Goal: Obtain resource: Obtain resource

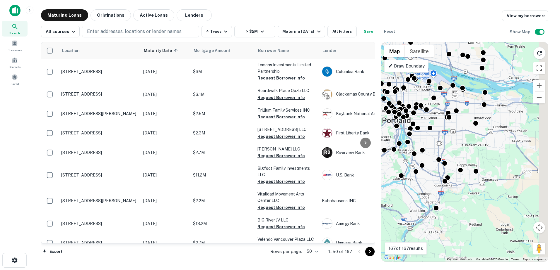
drag, startPoint x: 511, startPoint y: 196, endPoint x: 453, endPoint y: 141, distance: 79.1
click at [453, 141] on div "To activate drag with keyboard, press Alt + Enter. Once in keyboard drag state,…" at bounding box center [464, 152] width 167 height 220
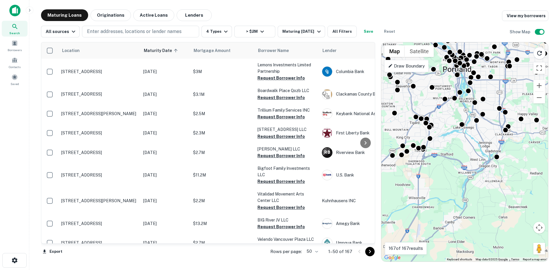
drag, startPoint x: 458, startPoint y: 223, endPoint x: 519, endPoint y: 178, distance: 75.8
click at [519, 178] on div "To activate drag with keyboard, press Alt + Enter. Once in keyboard drag state,…" at bounding box center [464, 152] width 167 height 220
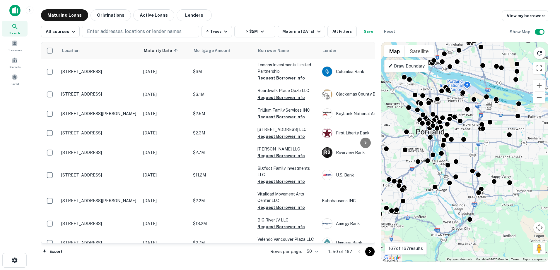
drag, startPoint x: 519, startPoint y: 178, endPoint x: 486, endPoint y: 253, distance: 81.8
click at [486, 253] on div "To activate drag with keyboard, press Alt + Enter. Once in keyboard drag state,…" at bounding box center [464, 152] width 167 height 220
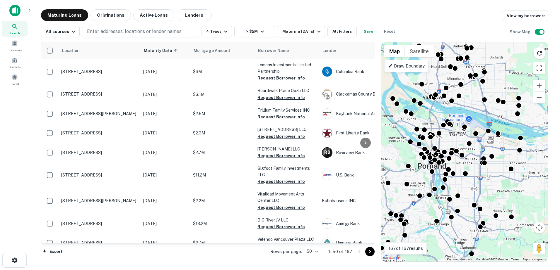
drag, startPoint x: 462, startPoint y: 165, endPoint x: 474, endPoint y: 184, distance: 21.8
click at [474, 184] on div "To activate drag with keyboard, press Alt + Enter. Once in keyboard drag state,…" at bounding box center [464, 152] width 167 height 220
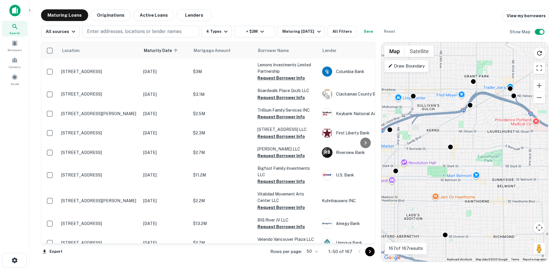
drag, startPoint x: 475, startPoint y: 109, endPoint x: 480, endPoint y: 118, distance: 10.6
click at [480, 118] on div "To activate drag with keyboard, press Alt + Enter. Once in keyboard drag state,…" at bounding box center [464, 152] width 167 height 220
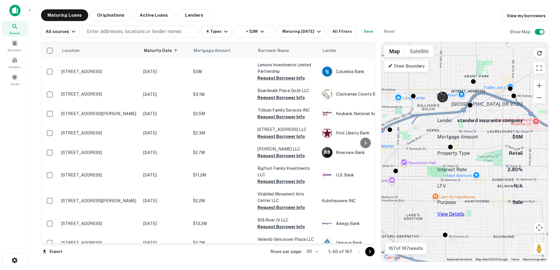
click at [464, 212] on link "View Details" at bounding box center [450, 215] width 27 height 6
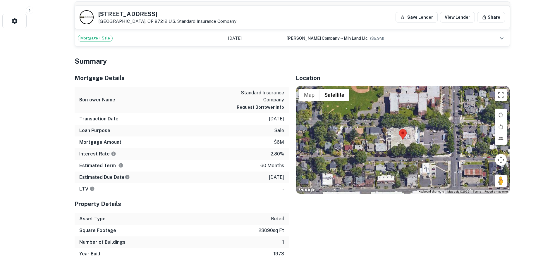
scroll to position [203, 0]
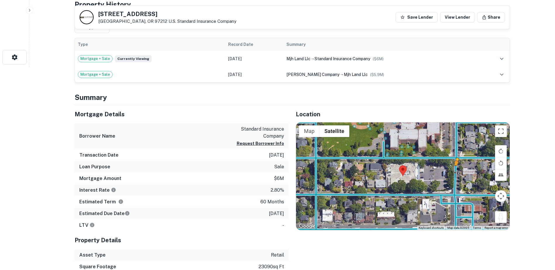
drag, startPoint x: 500, startPoint y: 217, endPoint x: 456, endPoint y: 171, distance: 63.3
click at [456, 171] on div "To activate drag with keyboard, press Alt + Enter. Once in keyboard drag state,…" at bounding box center [403, 177] width 214 height 108
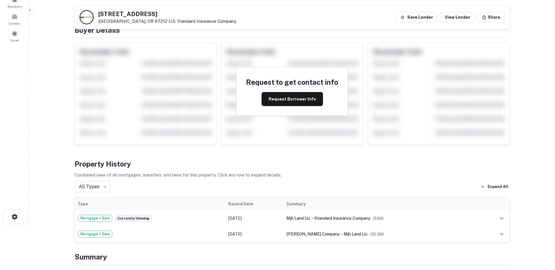
scroll to position [0, 0]
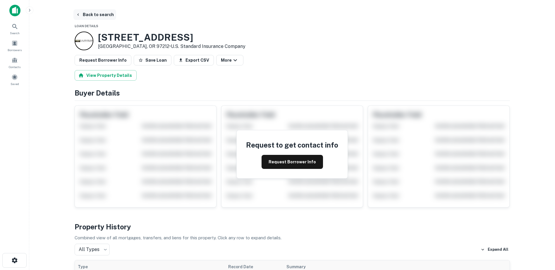
click at [77, 12] on button "Back to search" at bounding box center [94, 14] width 43 height 11
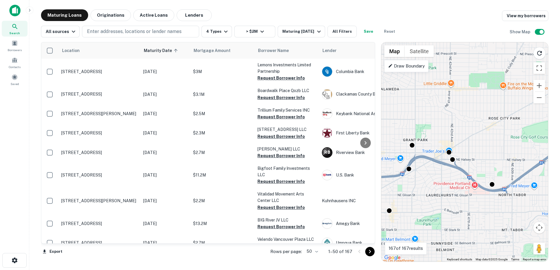
drag, startPoint x: 529, startPoint y: 165, endPoint x: 492, endPoint y: 165, distance: 37.2
click at [492, 165] on div "To activate drag with keyboard, press Alt + Enter. Once in keyboard drag state,…" at bounding box center [464, 152] width 167 height 220
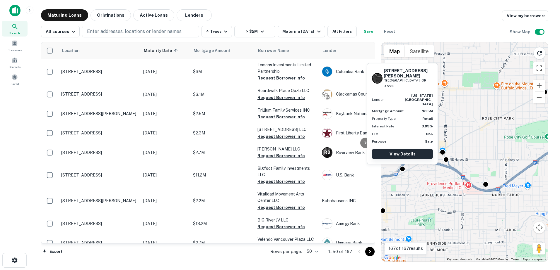
click at [403, 155] on link "View Details" at bounding box center [402, 154] width 61 height 11
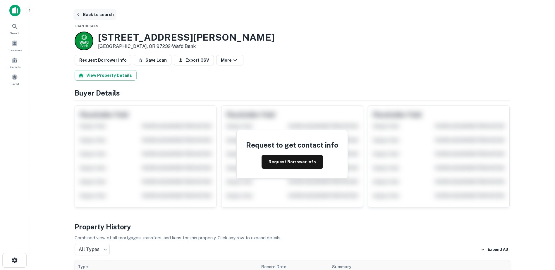
click at [93, 16] on button "Back to search" at bounding box center [94, 14] width 43 height 11
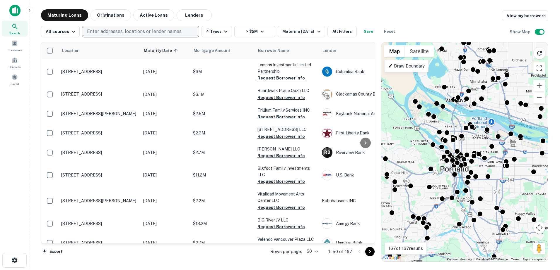
click at [124, 31] on p "Enter addresses, locations or lender names" at bounding box center [134, 31] width 95 height 7
type input "**********"
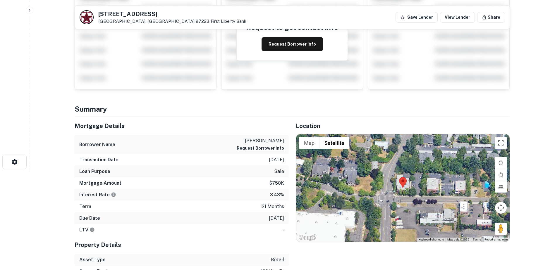
scroll to position [97, 0]
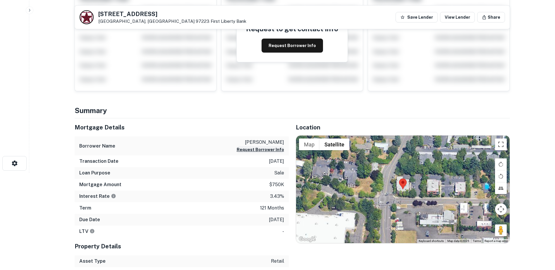
click at [257, 150] on button "Request Borrower Info" at bounding box center [260, 149] width 47 height 7
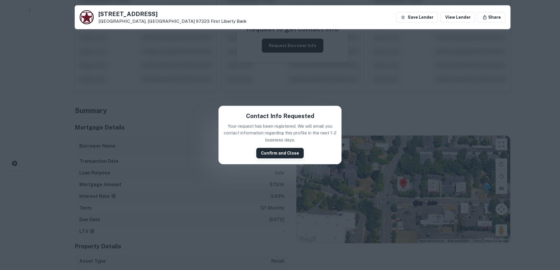
click at [279, 155] on button "Confirm and Close" at bounding box center [279, 153] width 47 height 11
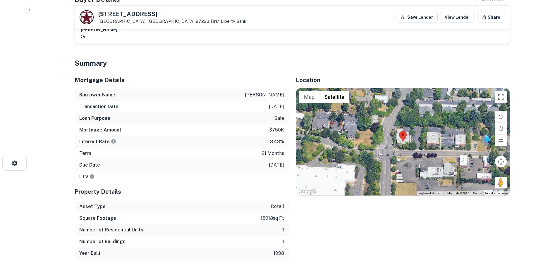
click at [431, 139] on div at bounding box center [403, 142] width 214 height 108
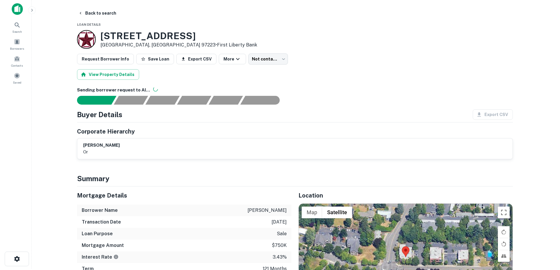
scroll to position [0, 0]
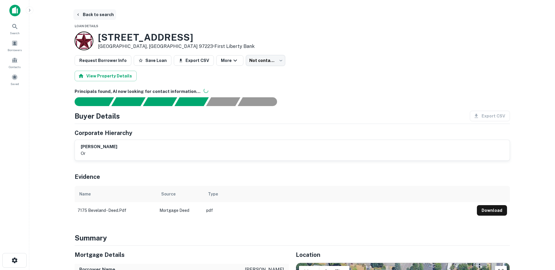
click at [82, 15] on button "Back to search" at bounding box center [94, 14] width 43 height 11
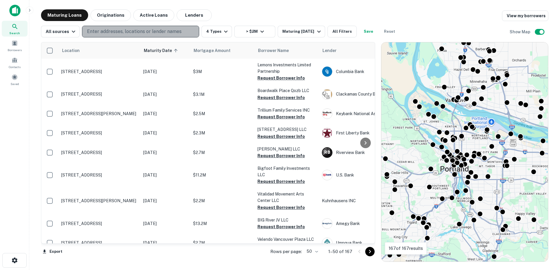
click at [135, 30] on p "Enter addresses, locations or lender names" at bounding box center [134, 31] width 95 height 7
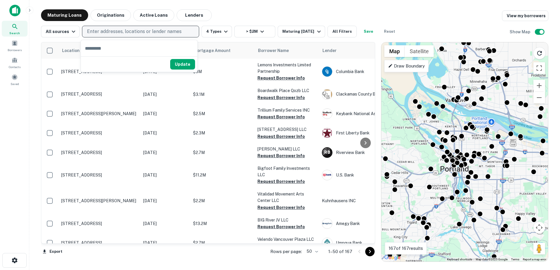
type input "**********"
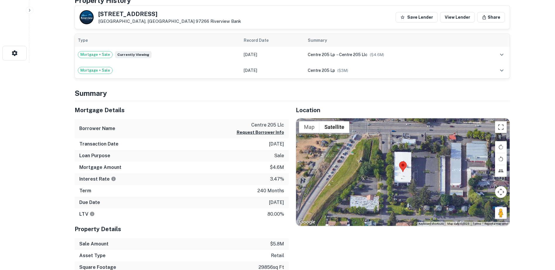
scroll to position [185, 0]
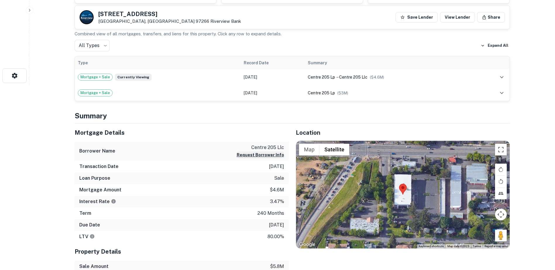
click at [274, 156] on button "Request Borrower Info" at bounding box center [260, 155] width 47 height 7
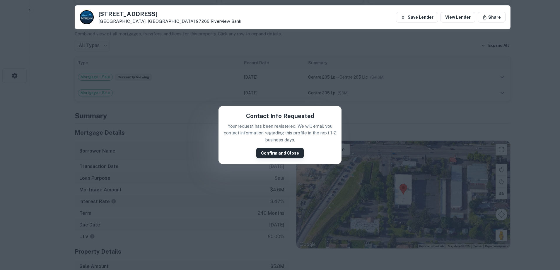
click at [279, 154] on button "Confirm and Close" at bounding box center [279, 153] width 47 height 11
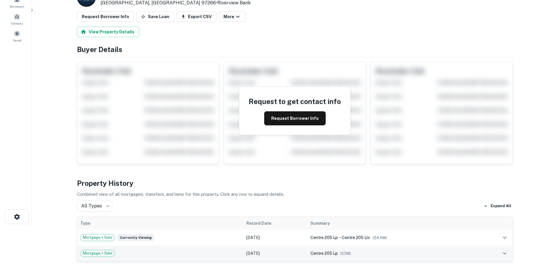
scroll to position [0, 0]
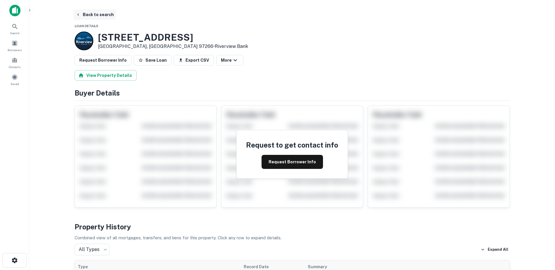
click at [92, 13] on button "Back to search" at bounding box center [94, 14] width 43 height 11
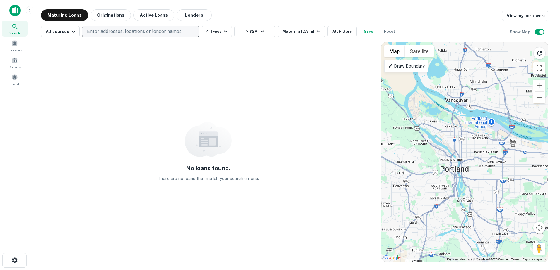
click at [144, 30] on p "Enter addresses, locations or lender names" at bounding box center [134, 31] width 95 height 7
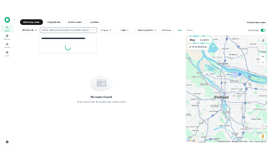
scroll to position [0, 11]
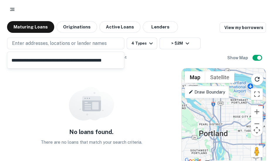
type input "**********"
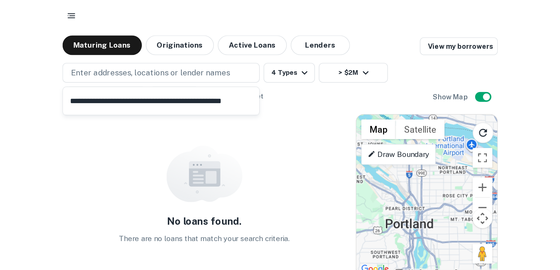
scroll to position [0, 0]
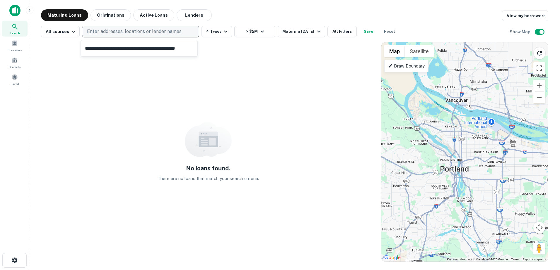
click at [150, 30] on p "Enter addresses, locations or lender names" at bounding box center [134, 31] width 95 height 7
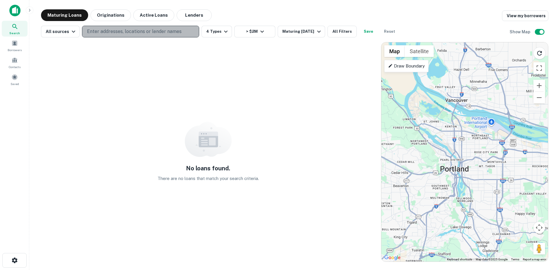
click at [101, 32] on p "Enter addresses, locations or lender names" at bounding box center [134, 31] width 95 height 7
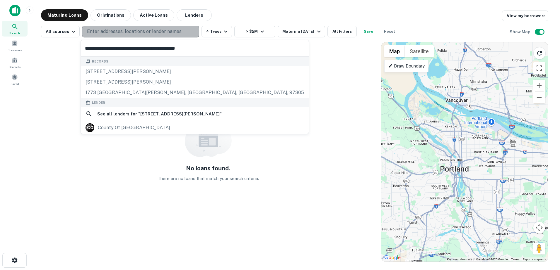
click at [89, 32] on p "Enter addresses, locations or lender names" at bounding box center [134, 31] width 95 height 7
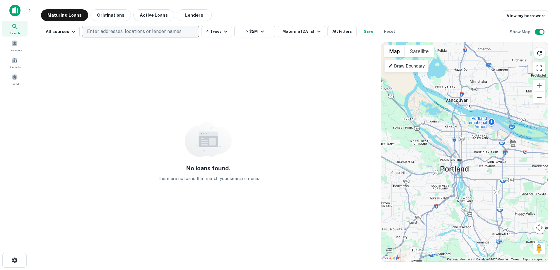
click at [82, 26] on button "Enter addresses, locations or lender names" at bounding box center [140, 32] width 117 height 12
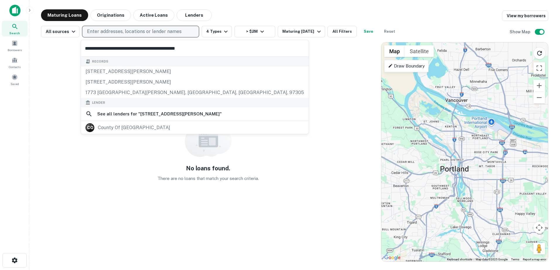
type input "**********"
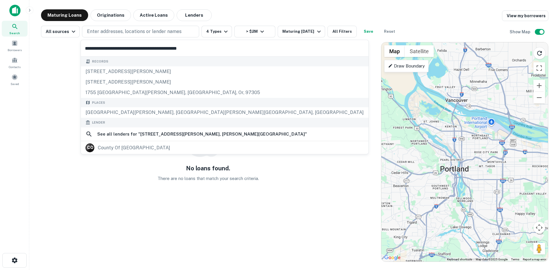
drag, startPoint x: 223, startPoint y: 51, endPoint x: 77, endPoint y: 60, distance: 146.1
click at [77, 60] on body "**********" at bounding box center [280, 135] width 560 height 270
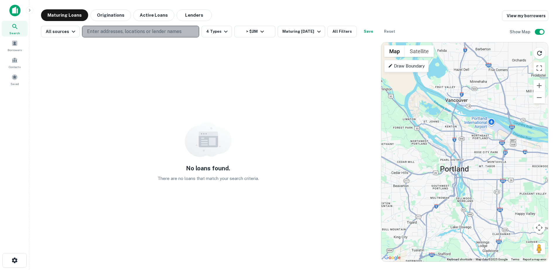
click at [136, 32] on p "Enter addresses, locations or lender names" at bounding box center [134, 31] width 95 height 7
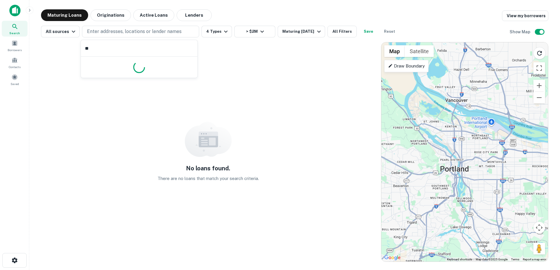
type input "*"
type input "**********"
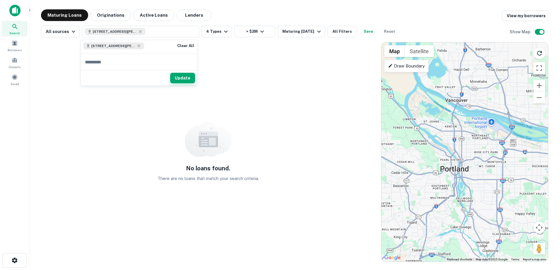
click at [187, 80] on button "Update" at bounding box center [182, 78] width 25 height 11
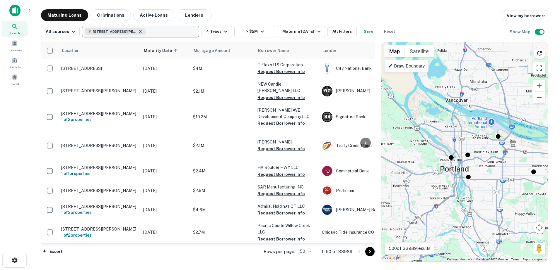
click at [139, 30] on icon "button" at bounding box center [140, 31] width 5 height 5
click at [108, 31] on p "Enter addresses, locations or lender names" at bounding box center [134, 31] width 95 height 7
click at [82, 26] on button "Enter addresses, locations or lender names" at bounding box center [140, 32] width 117 height 12
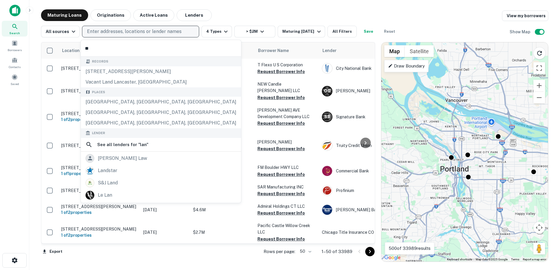
type input "*"
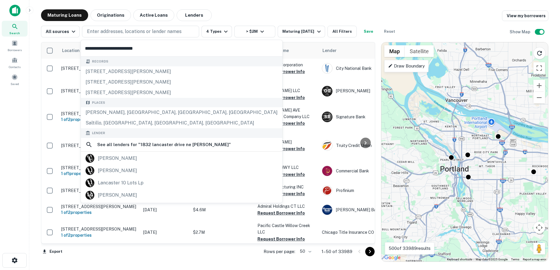
type input "**********"
click at [142, 33] on p "Enter addresses, locations or lender names" at bounding box center [134, 31] width 95 height 7
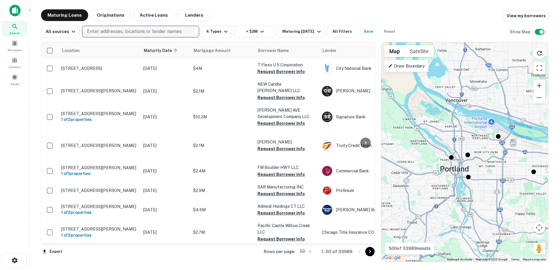
click at [143, 31] on p "Enter addresses, locations or lender names" at bounding box center [134, 31] width 95 height 7
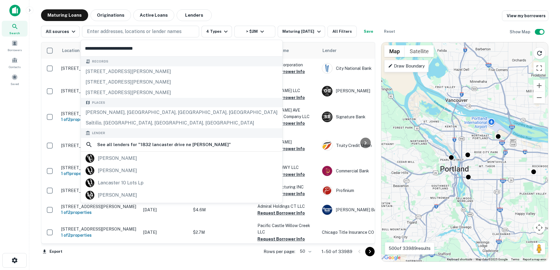
drag, startPoint x: 151, startPoint y: 46, endPoint x: 94, endPoint y: 46, distance: 57.7
click at [94, 46] on input "**********" at bounding box center [181, 48] width 201 height 16
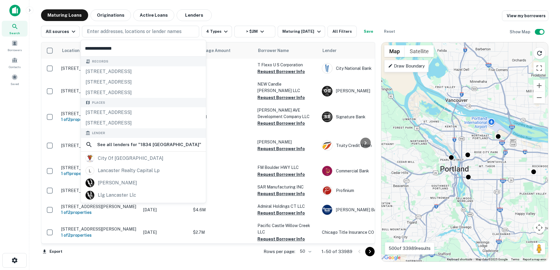
type input "**********"
click at [295, 11] on div "Maturing Loans Originations Active Loans Lenders View my borrowers" at bounding box center [294, 15] width 507 height 12
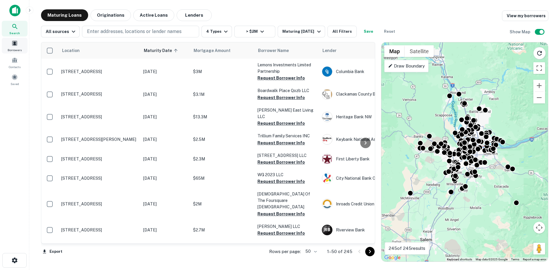
click at [16, 47] on div "Borrowers" at bounding box center [15, 46] width 26 height 16
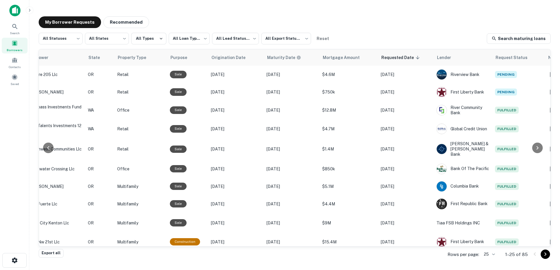
scroll to position [0, 165]
click at [272, 58] on span "Requested Date sorted descending" at bounding box center [409, 57] width 40 height 7
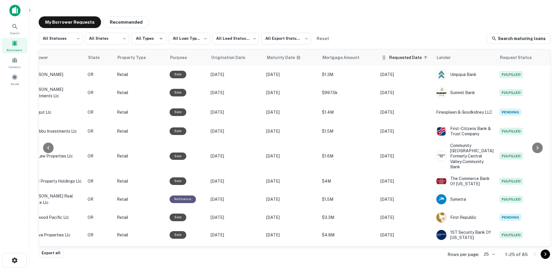
click at [272, 58] on span "Requested Date sorted ascending" at bounding box center [409, 57] width 40 height 7
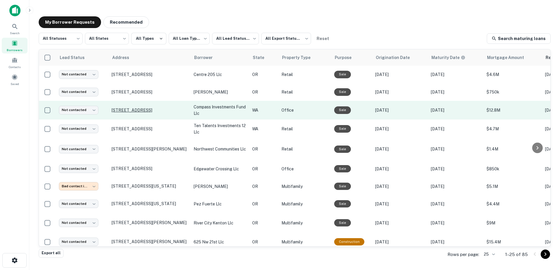
click at [135, 108] on p "[STREET_ADDRESS]" at bounding box center [150, 110] width 76 height 5
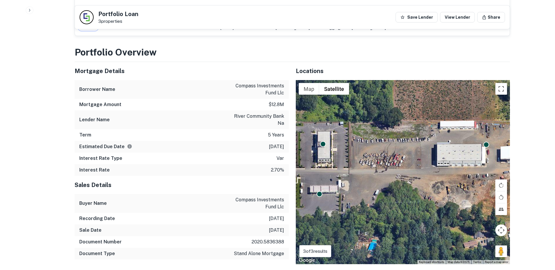
scroll to position [645, 0]
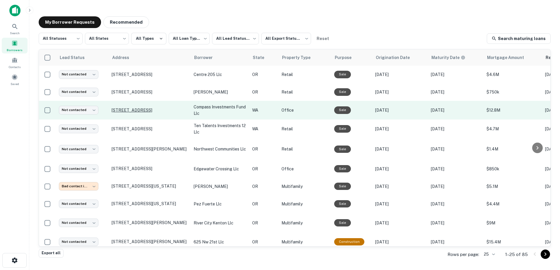
click at [139, 109] on p "[STREET_ADDRESS]" at bounding box center [150, 110] width 76 height 5
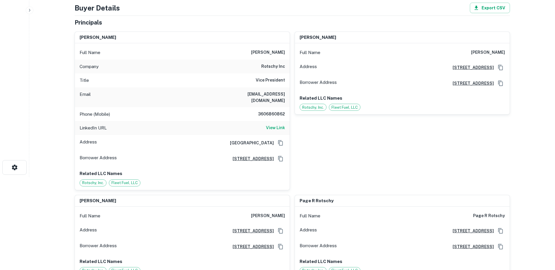
scroll to position [8, 0]
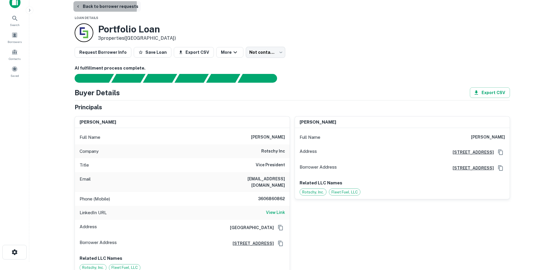
click at [75, 6] on button "Back to borrower requests" at bounding box center [106, 6] width 67 height 11
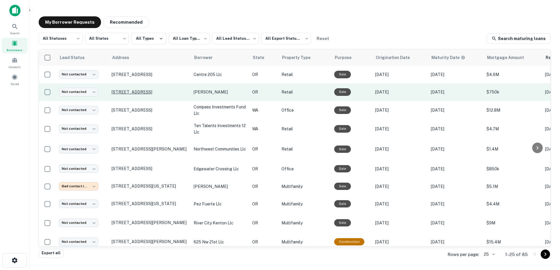
click at [146, 90] on p "[STREET_ADDRESS]" at bounding box center [150, 92] width 76 height 5
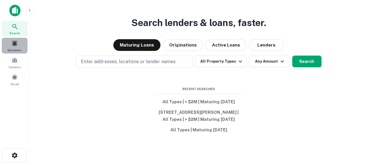
click at [15, 50] on span "Borrowers" at bounding box center [15, 50] width 14 height 5
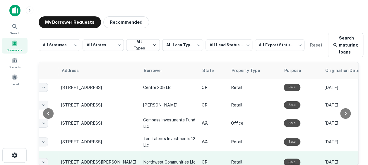
scroll to position [0, 31]
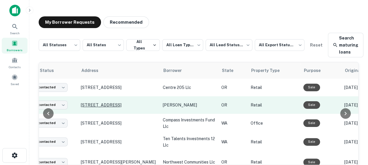
click at [121, 103] on p "[STREET_ADDRESS]" at bounding box center [119, 104] width 76 height 5
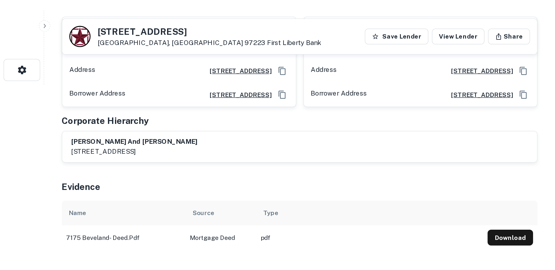
scroll to position [117, 0]
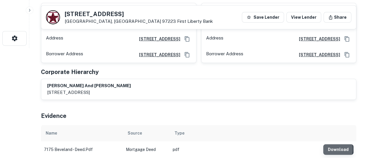
click at [329, 153] on button "Download" at bounding box center [338, 149] width 30 height 11
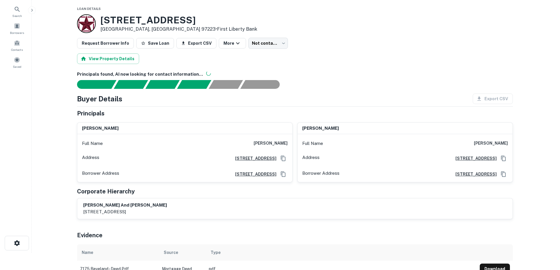
scroll to position [0, 0]
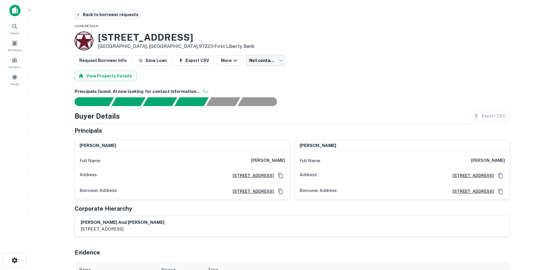
click at [93, 18] on button "Back to borrower requests" at bounding box center [106, 14] width 67 height 11
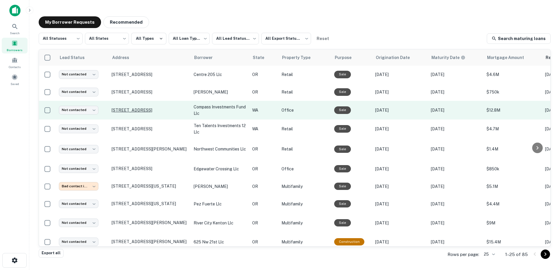
click at [138, 109] on p "[STREET_ADDRESS]" at bounding box center [150, 110] width 76 height 5
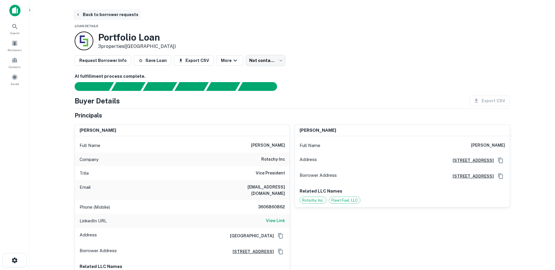
click at [94, 15] on button "Back to borrower requests" at bounding box center [106, 14] width 67 height 11
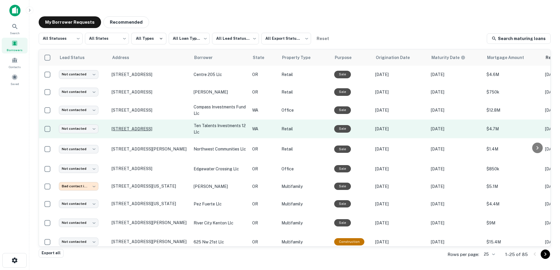
click at [159, 128] on p "[STREET_ADDRESS]" at bounding box center [150, 128] width 76 height 5
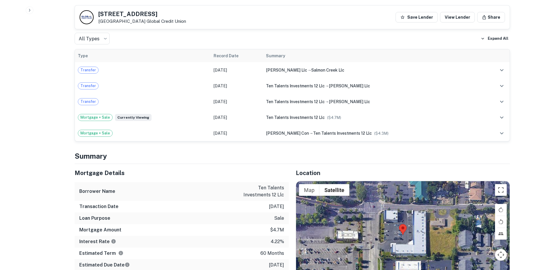
scroll to position [465, 0]
